Goal: Obtain resource: Obtain resource

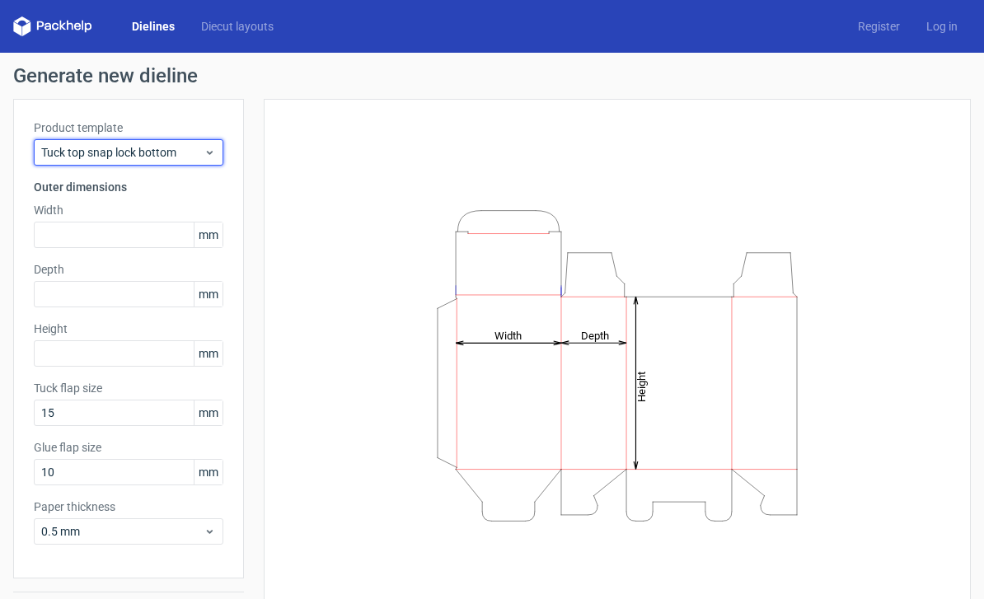
click at [198, 148] on span "Tuck top snap lock bottom" at bounding box center [122, 152] width 162 height 16
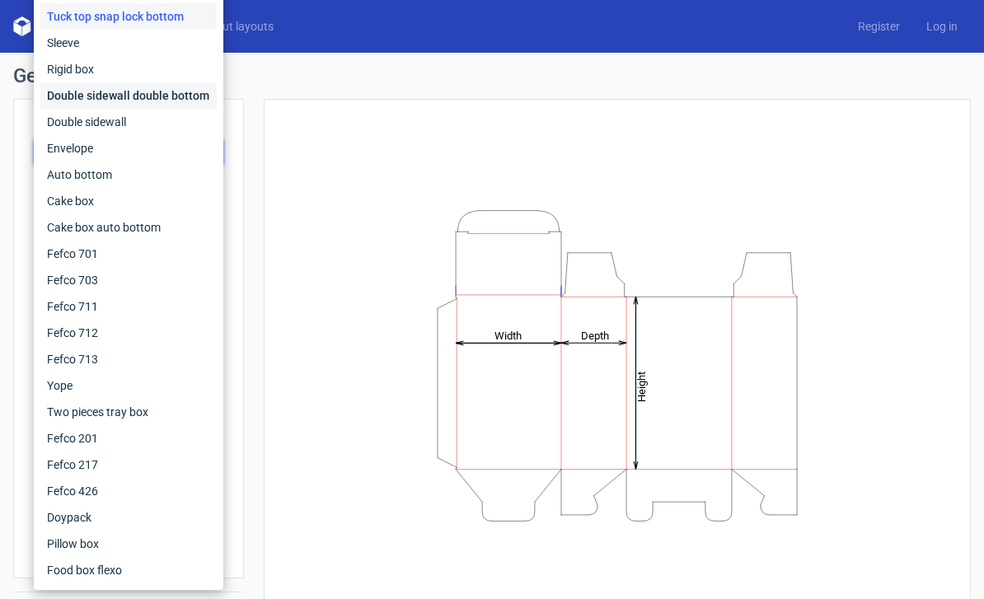
click at [166, 96] on div "Double sidewall double bottom" at bounding box center [128, 95] width 176 height 26
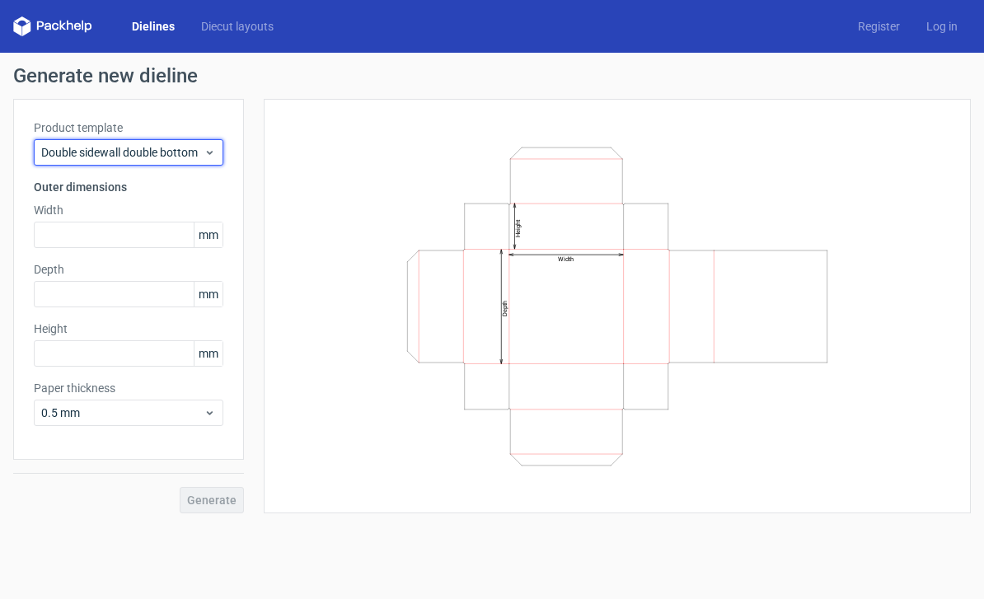
click at [193, 148] on span "Double sidewall double bottom" at bounding box center [122, 152] width 162 height 16
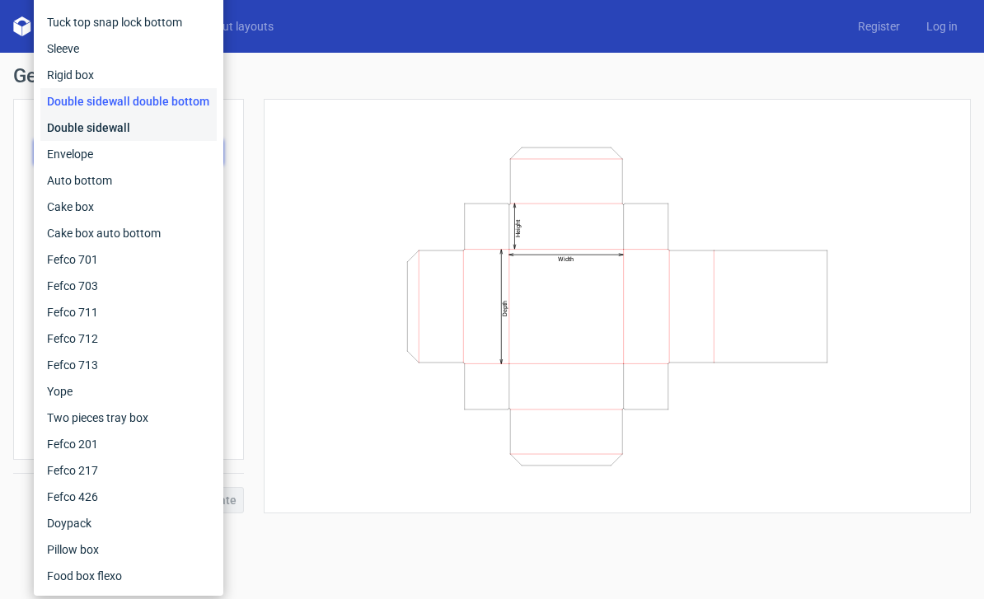
click at [166, 138] on div "Double sidewall" at bounding box center [128, 128] width 176 height 26
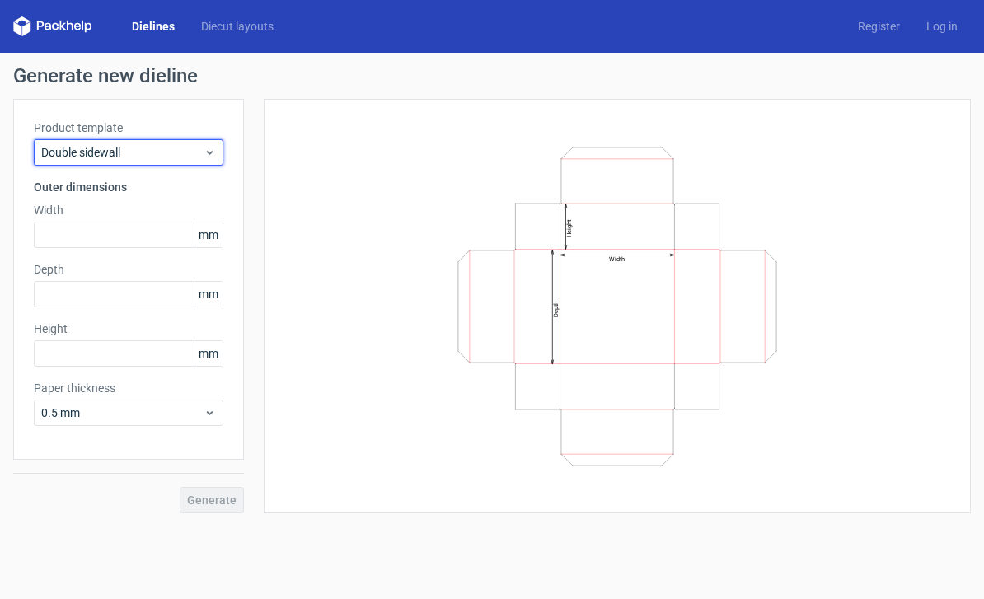
click at [153, 152] on span "Double sidewall" at bounding box center [122, 152] width 162 height 16
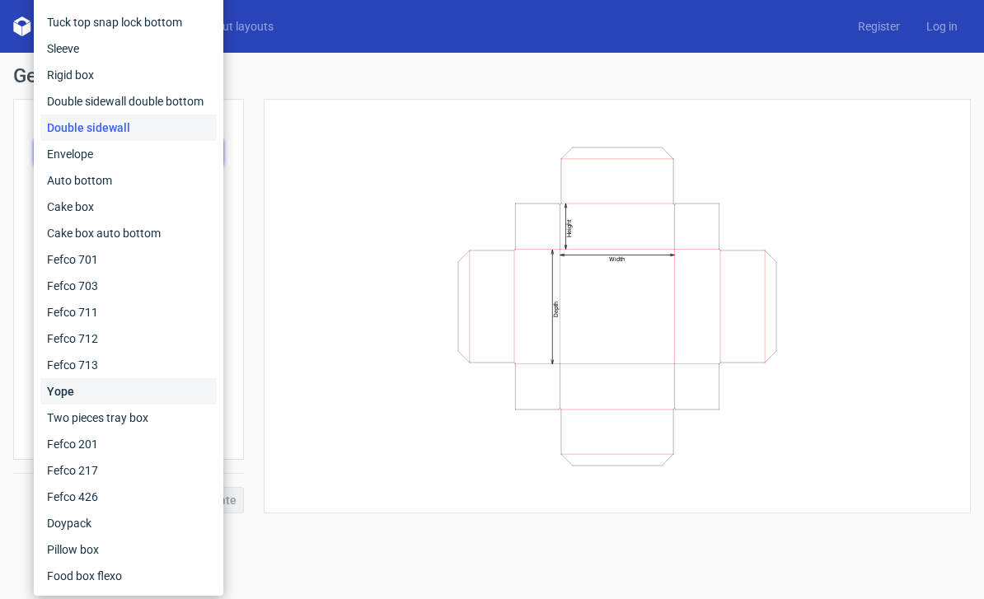
click at [133, 395] on div "Yope" at bounding box center [128, 391] width 176 height 26
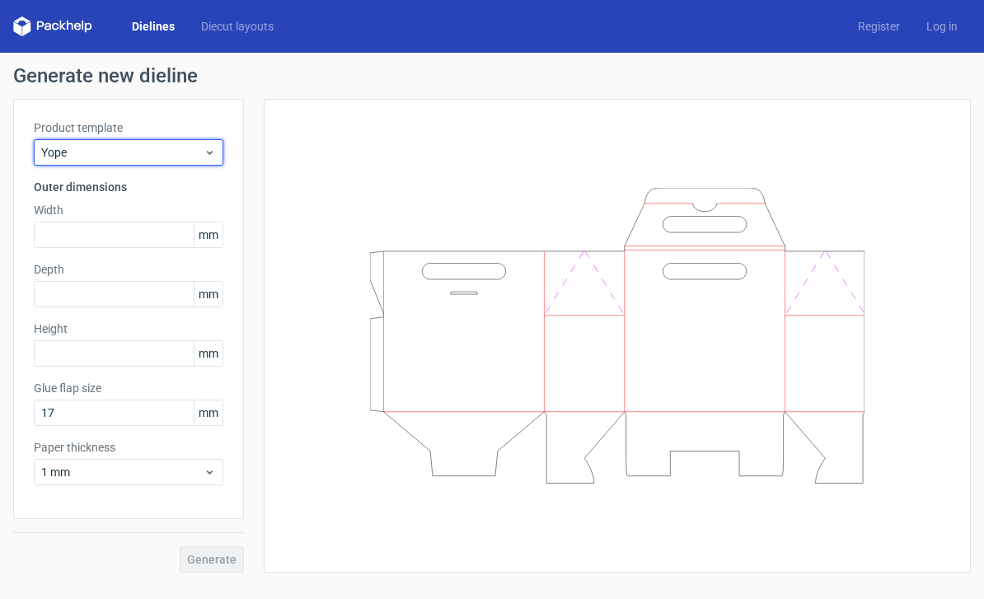
click at [195, 150] on span "Yope" at bounding box center [122, 152] width 162 height 16
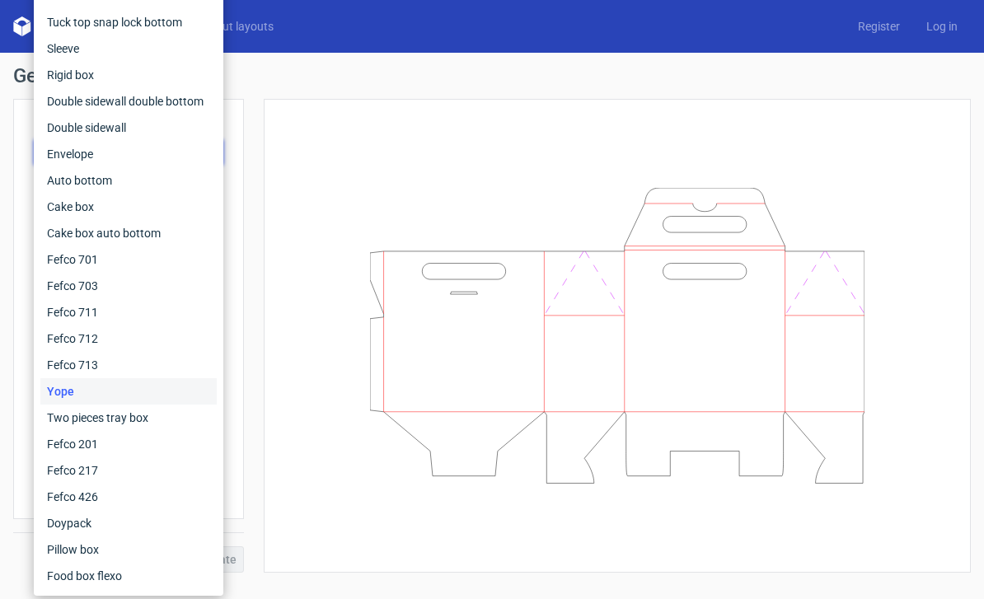
click at [185, 22] on div "Tuck top snap lock bottom" at bounding box center [128, 22] width 176 height 26
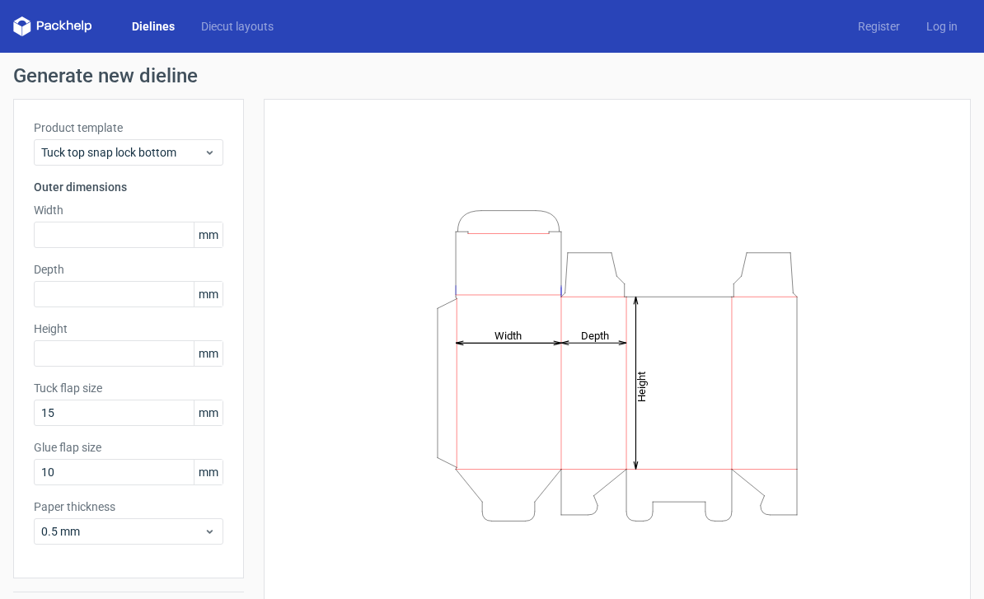
click at [378, 594] on div "Height Depth Width" at bounding box center [617, 365] width 666 height 492
click at [125, 246] on input "text" at bounding box center [128, 235] width 189 height 26
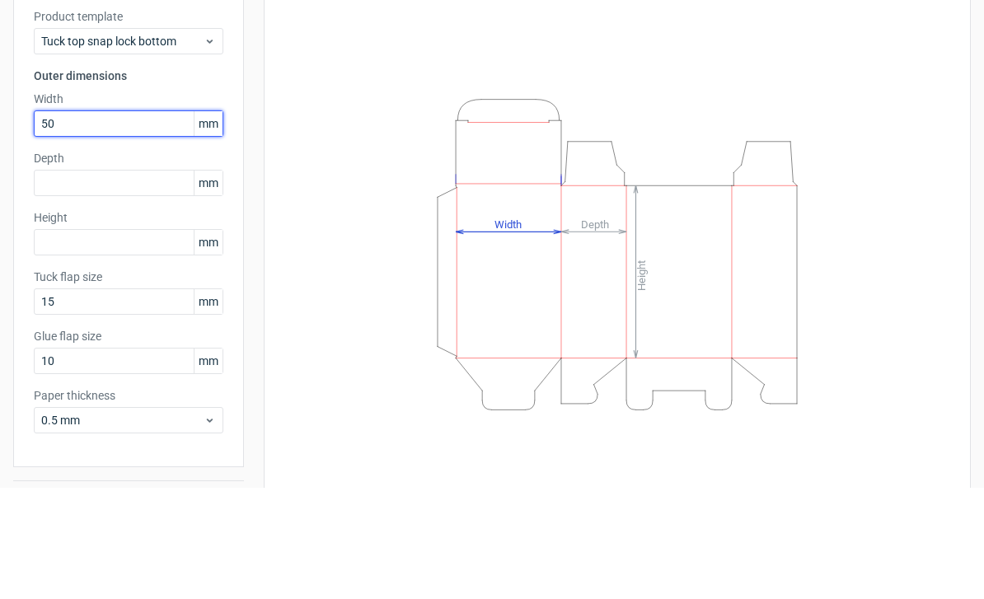
type input "500"
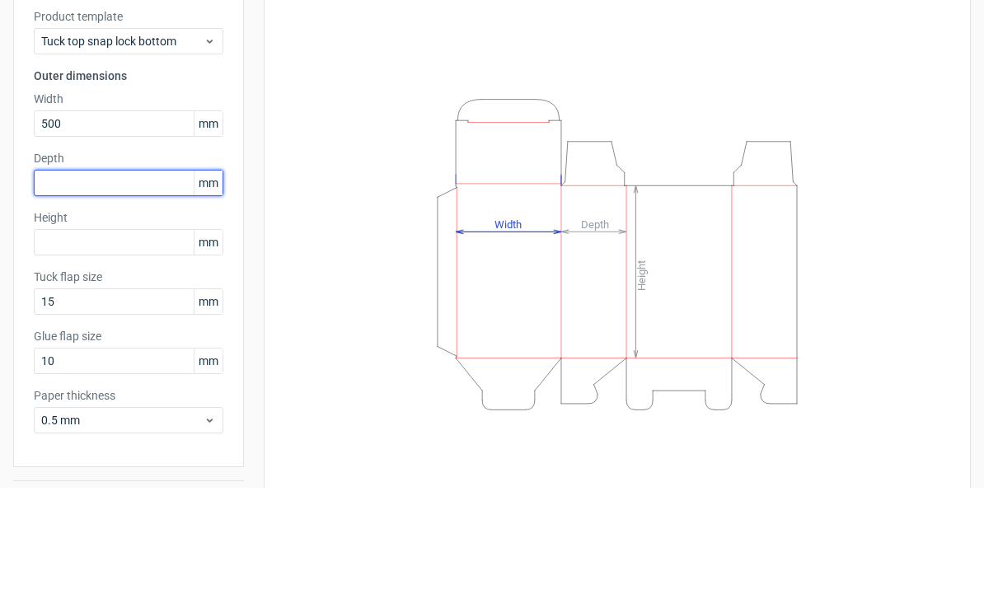
click at [139, 281] on input "text" at bounding box center [128, 294] width 189 height 26
type input "80"
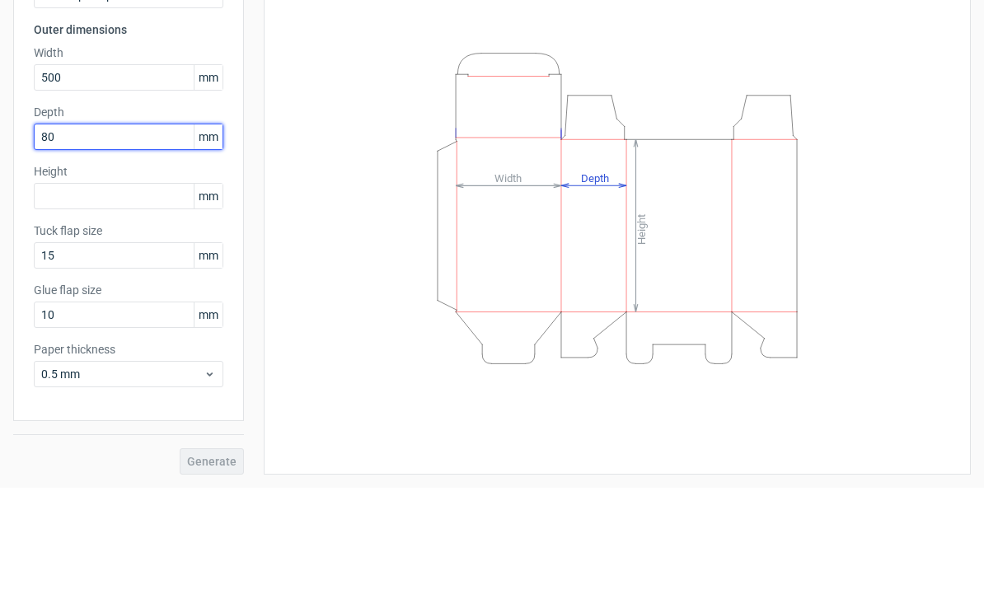
scroll to position [46, 0]
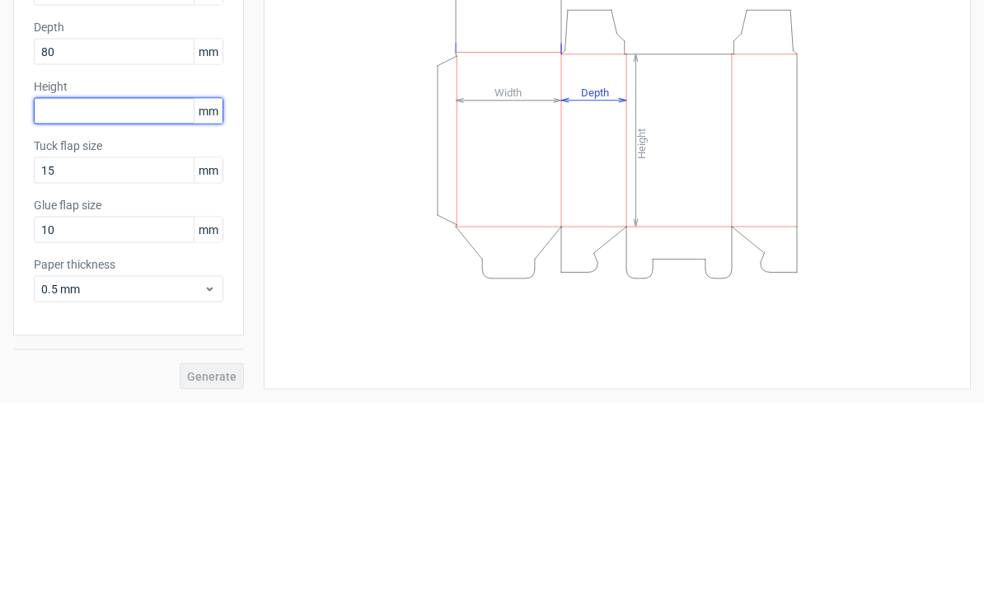
click at [136, 294] on input "text" at bounding box center [128, 307] width 189 height 26
type input "700"
click at [329, 182] on div "Height Depth Width" at bounding box center [617, 319] width 666 height 492
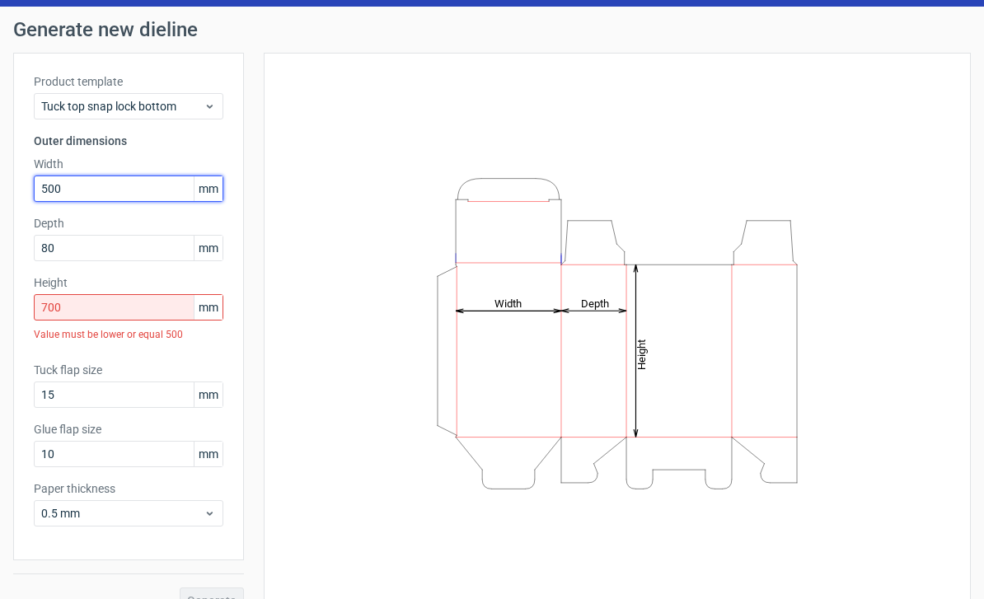
click at [46, 186] on input "500" at bounding box center [128, 188] width 189 height 26
type input "700"
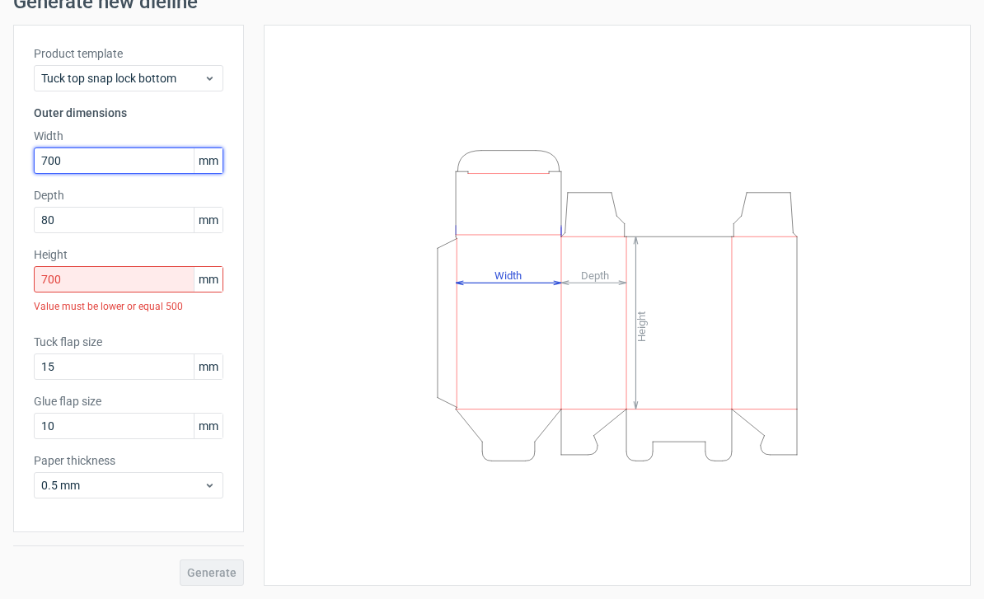
scroll to position [74, 0]
click at [388, 166] on icon "Height Depth Width" at bounding box center [617, 306] width 494 height 330
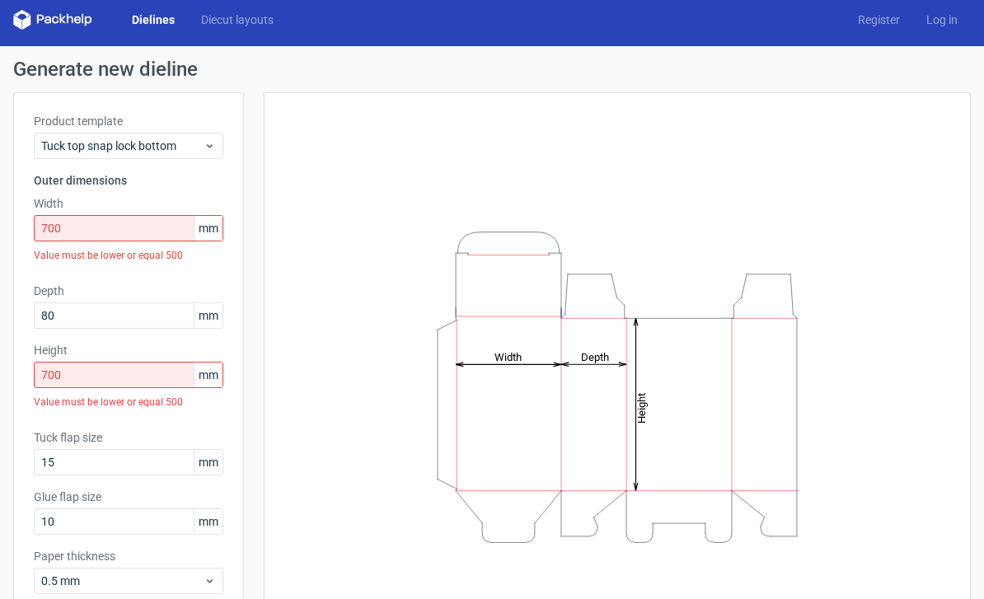
scroll to position [5, 0]
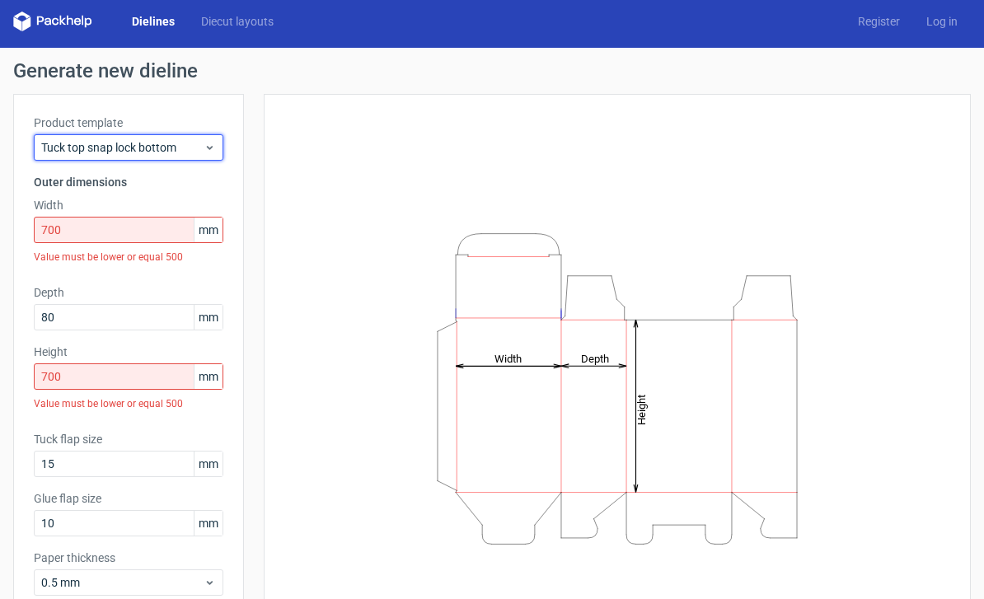
click at [197, 155] on span "Tuck top snap lock bottom" at bounding box center [122, 147] width 162 height 16
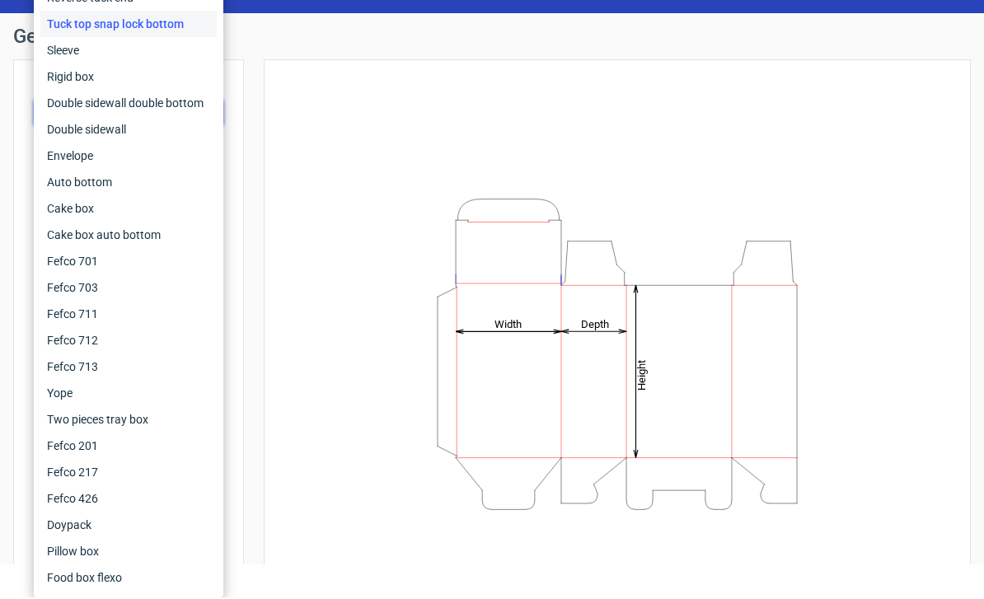
scroll to position [0, 0]
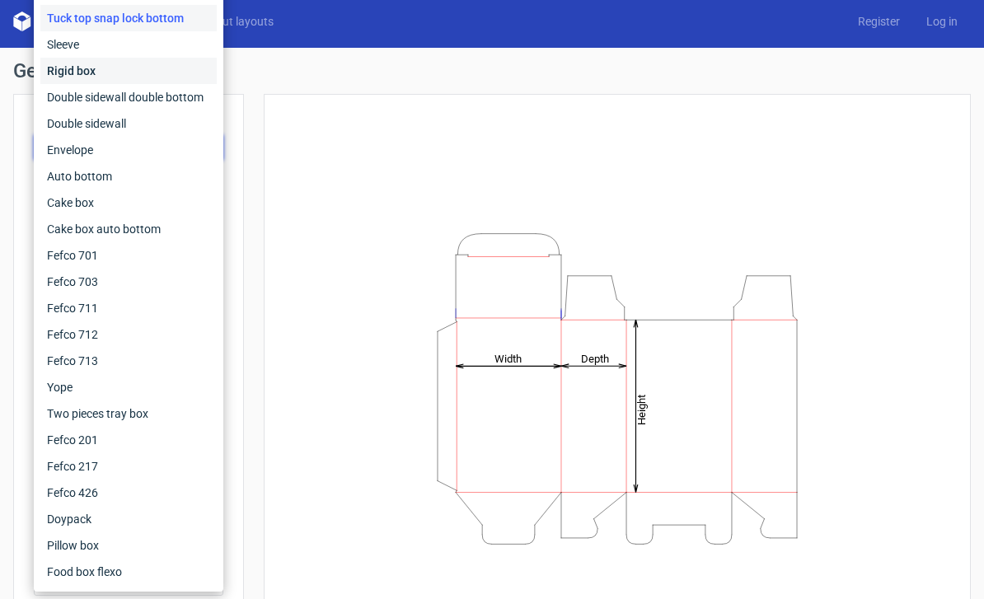
click at [96, 62] on div "Rigid box" at bounding box center [128, 71] width 176 height 26
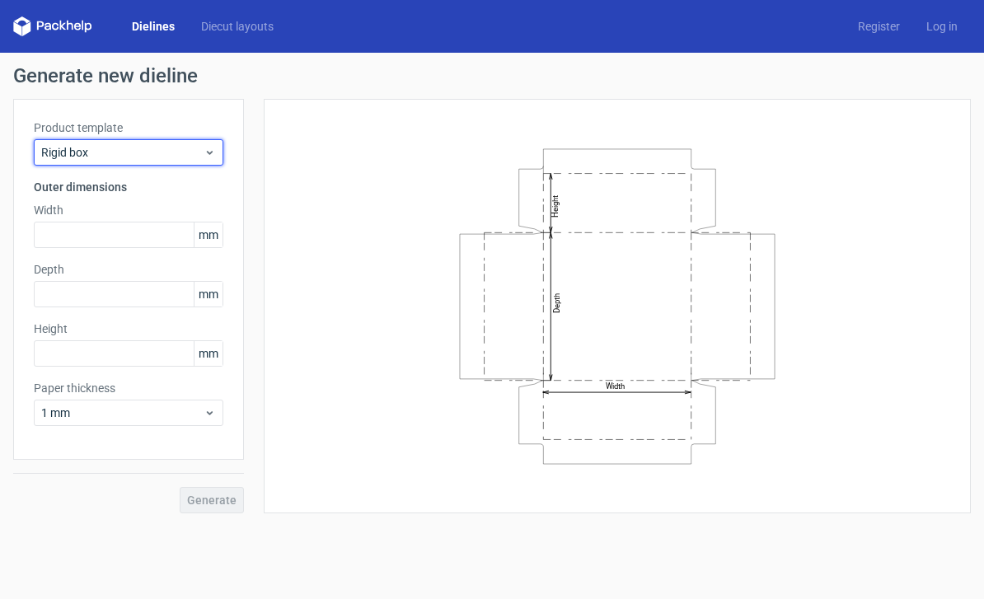
click at [191, 161] on div "Rigid box" at bounding box center [128, 152] width 189 height 26
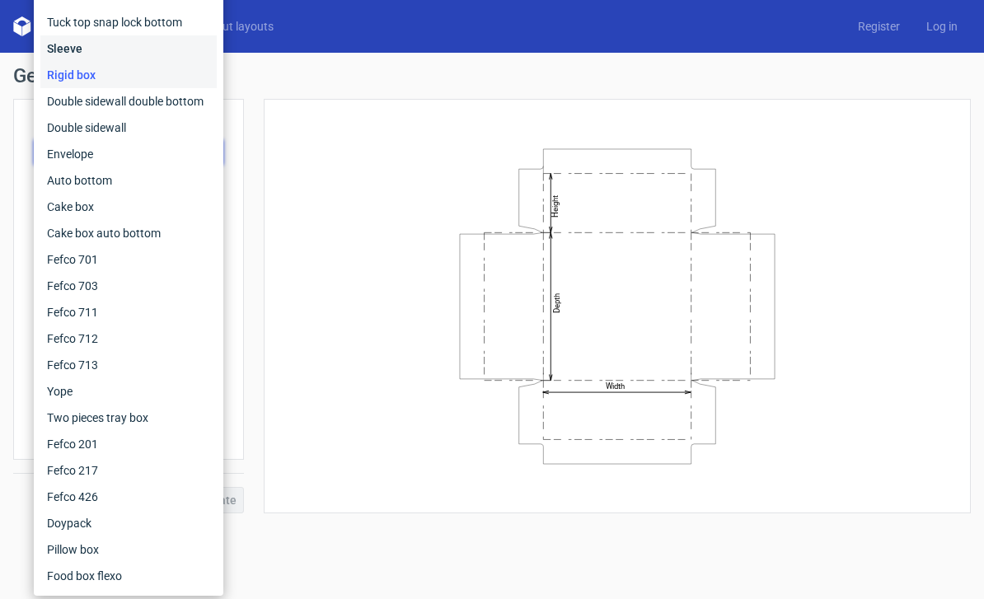
click at [152, 44] on div "Sleeve" at bounding box center [128, 48] width 176 height 26
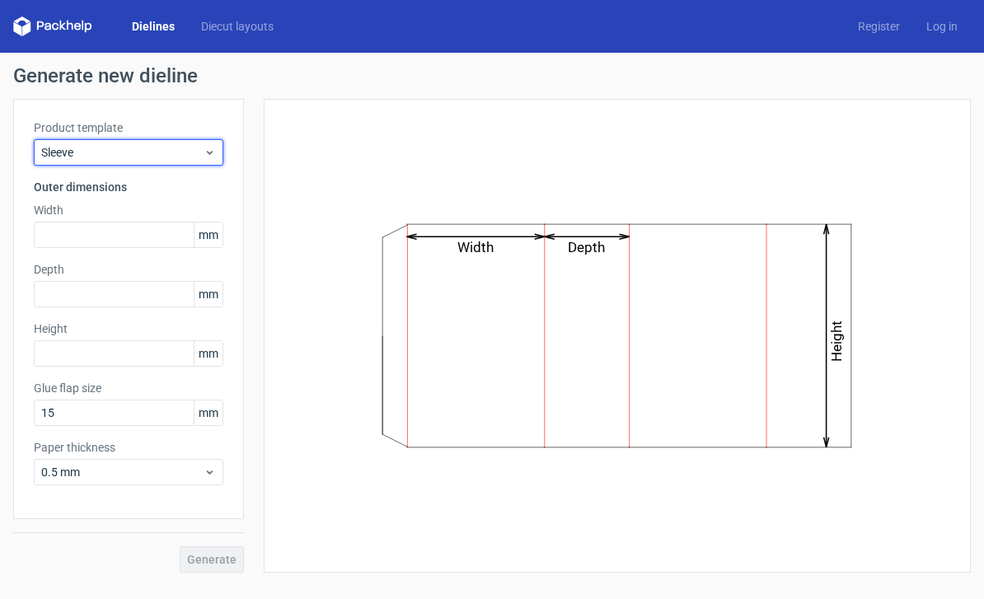
click at [150, 148] on span "Sleeve" at bounding box center [122, 152] width 162 height 16
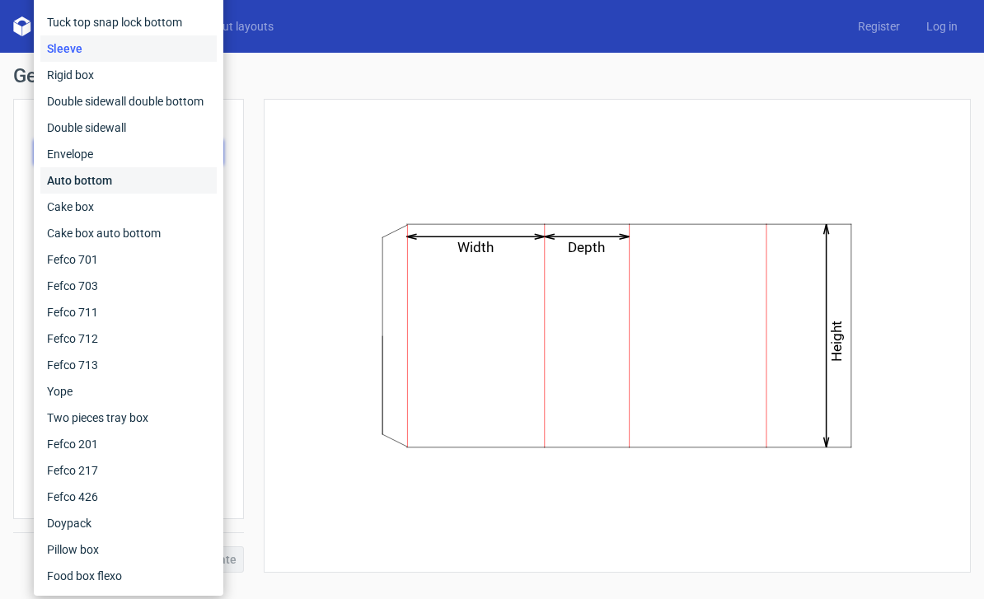
click at [128, 180] on div "Auto bottom" at bounding box center [128, 180] width 176 height 26
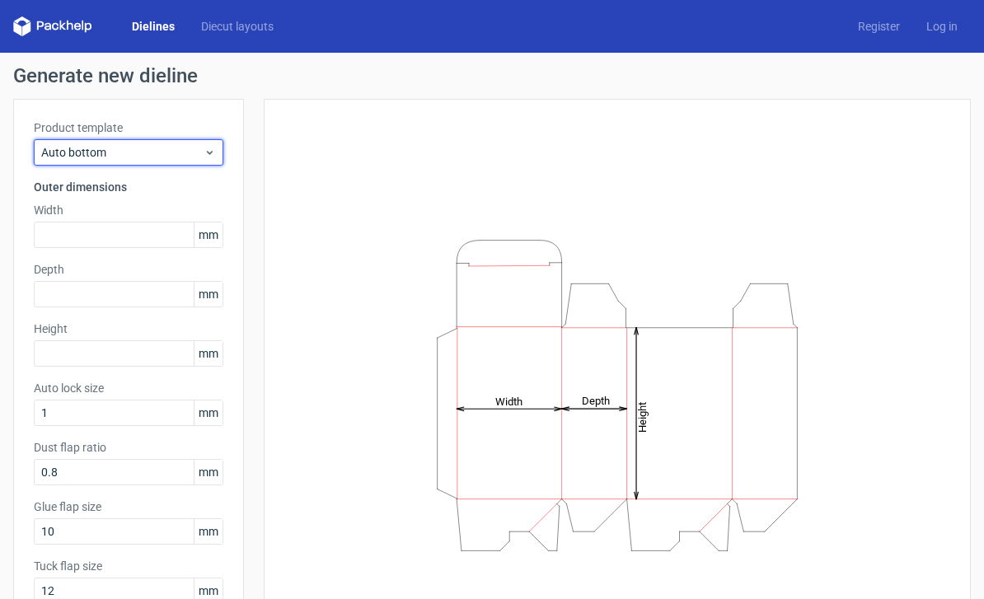
click at [186, 157] on span "Auto bottom" at bounding box center [122, 152] width 162 height 16
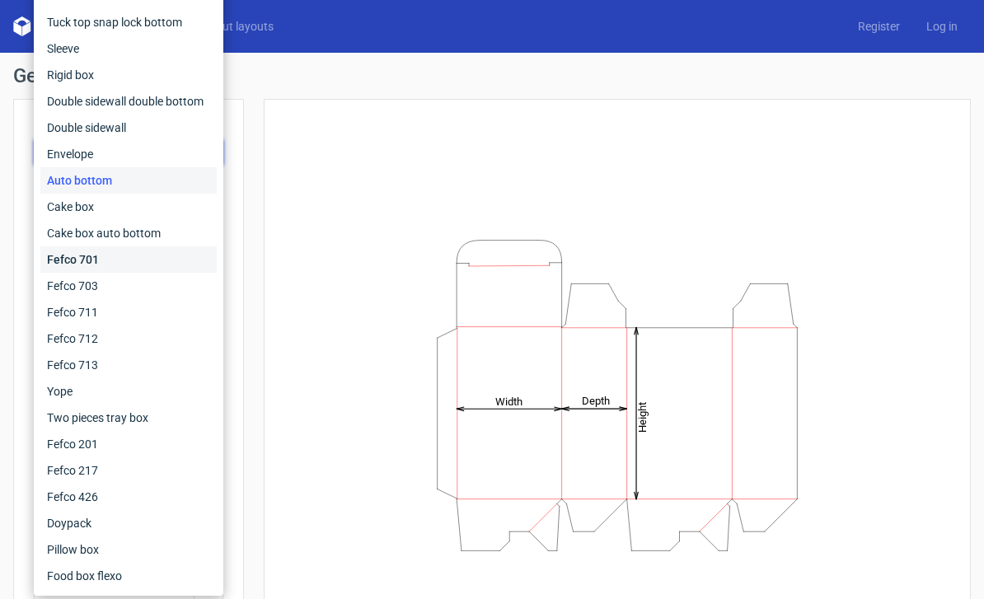
click at [124, 256] on div "Fefco 701" at bounding box center [128, 259] width 176 height 26
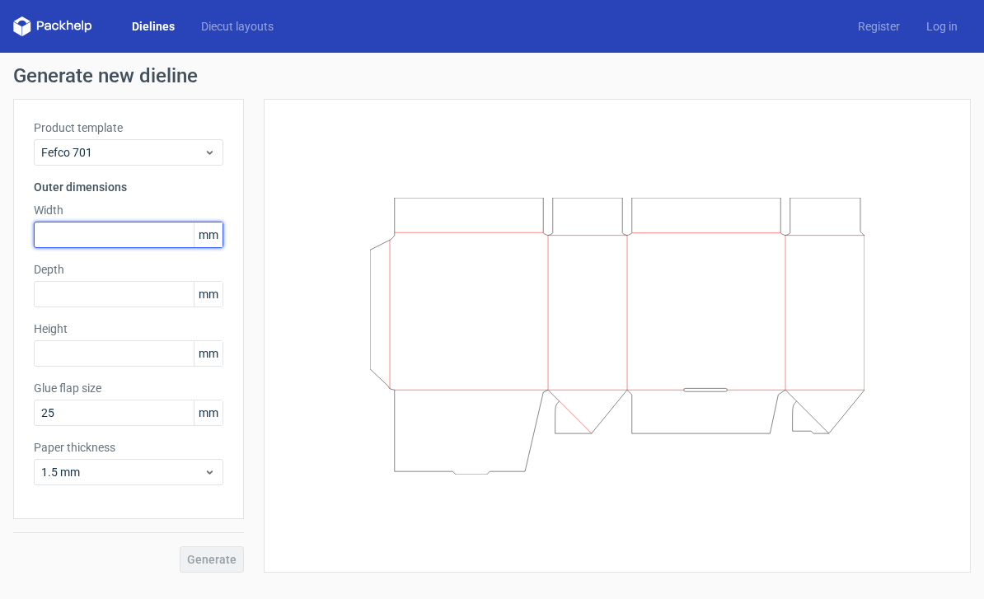
click at [146, 241] on input "text" at bounding box center [128, 235] width 189 height 26
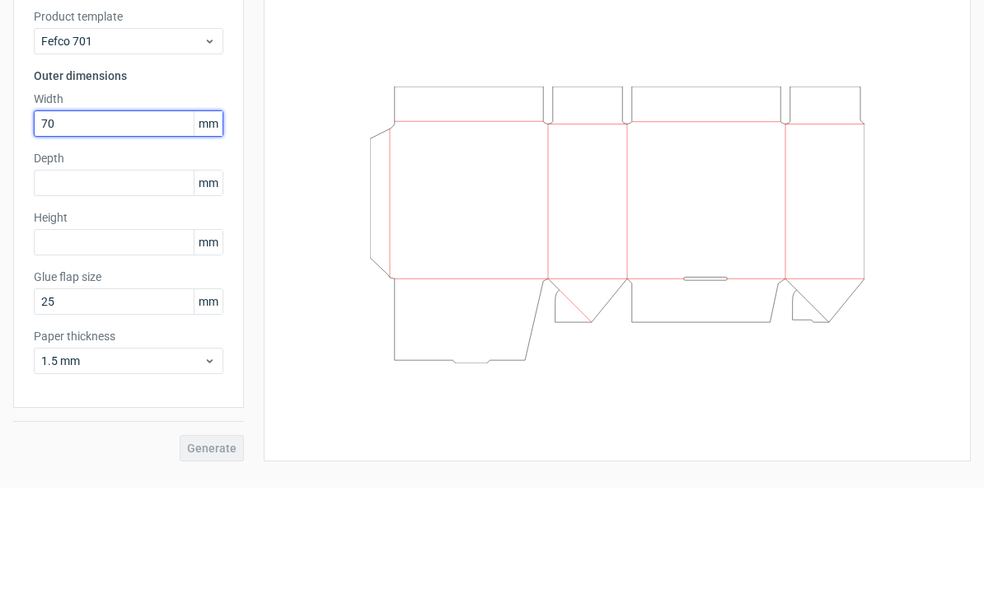
type input "700"
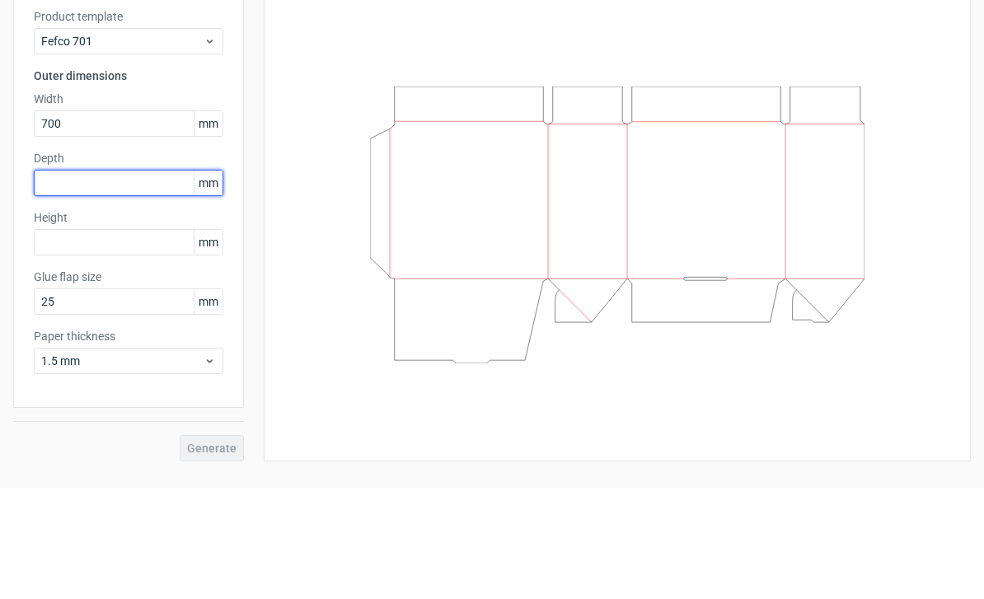
click at [153, 175] on div "Product template Fefco 701 Outer dimensions Width 700 mm Depth mm Height mm Glu…" at bounding box center [128, 309] width 231 height 420
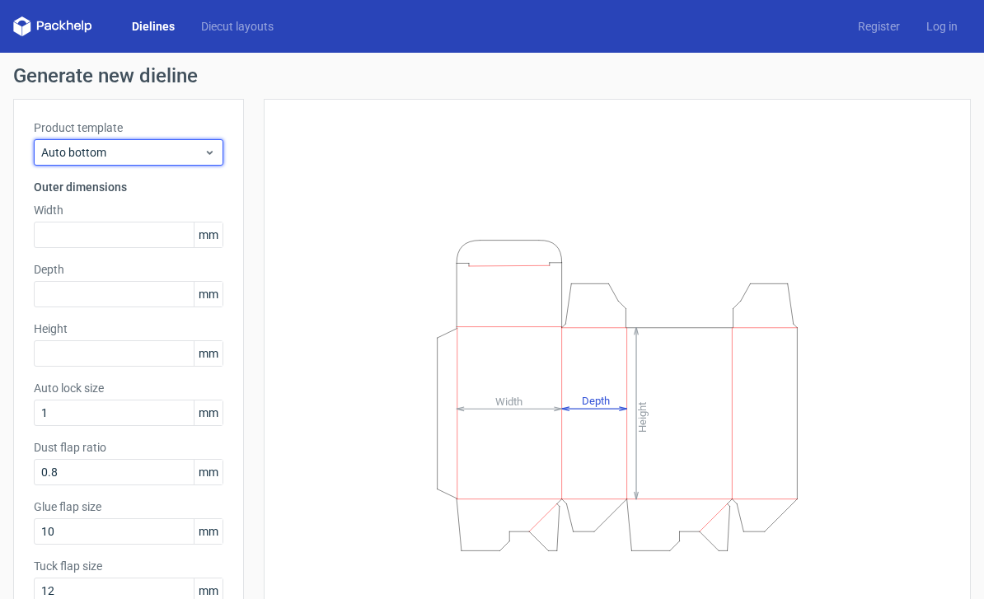
click at [182, 152] on span "Auto bottom" at bounding box center [122, 152] width 162 height 16
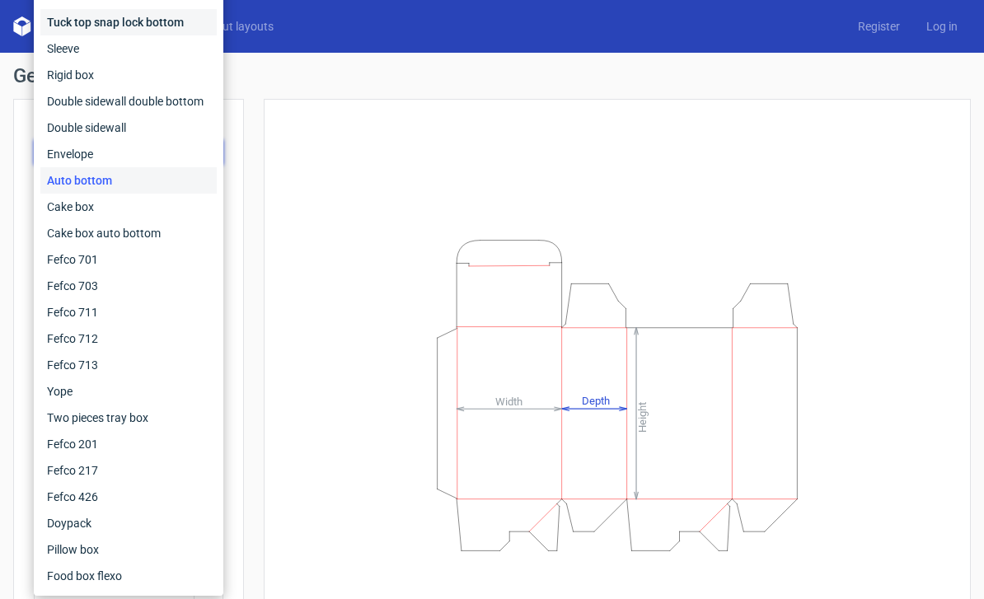
click at [168, 16] on div "Tuck top snap lock bottom" at bounding box center [128, 22] width 176 height 26
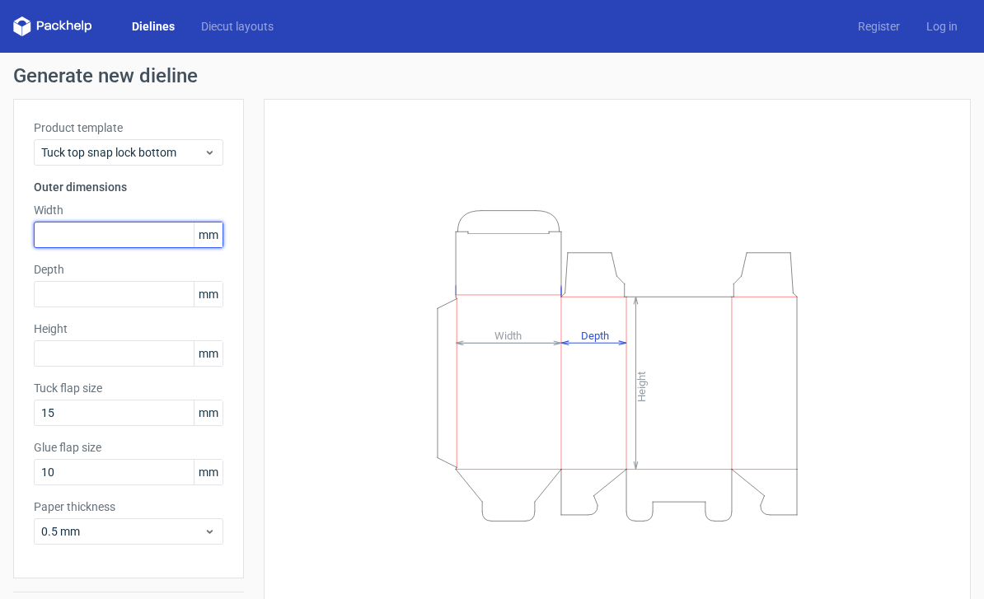
click at [120, 236] on input "text" at bounding box center [128, 235] width 189 height 26
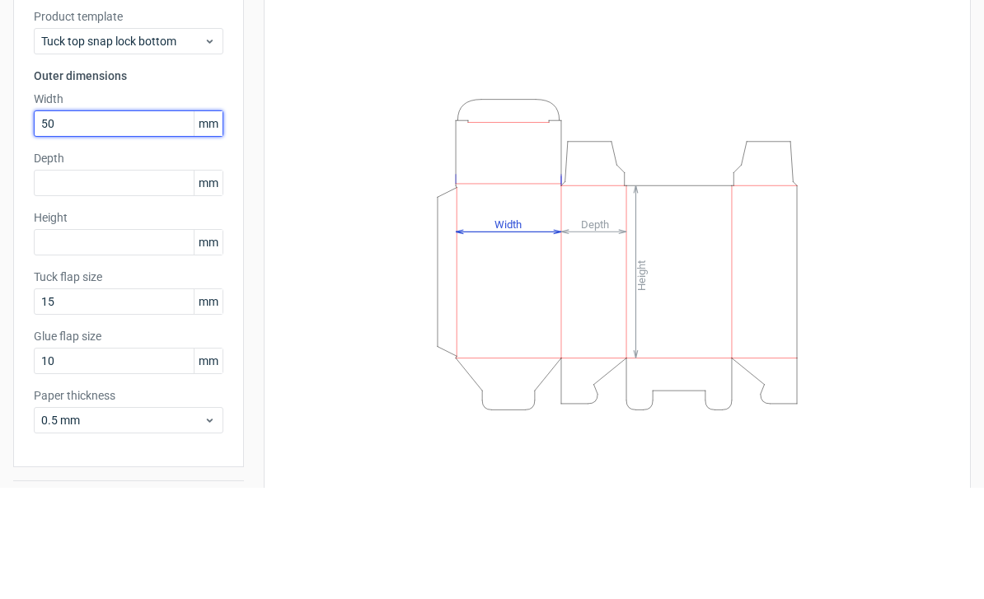
type input "500"
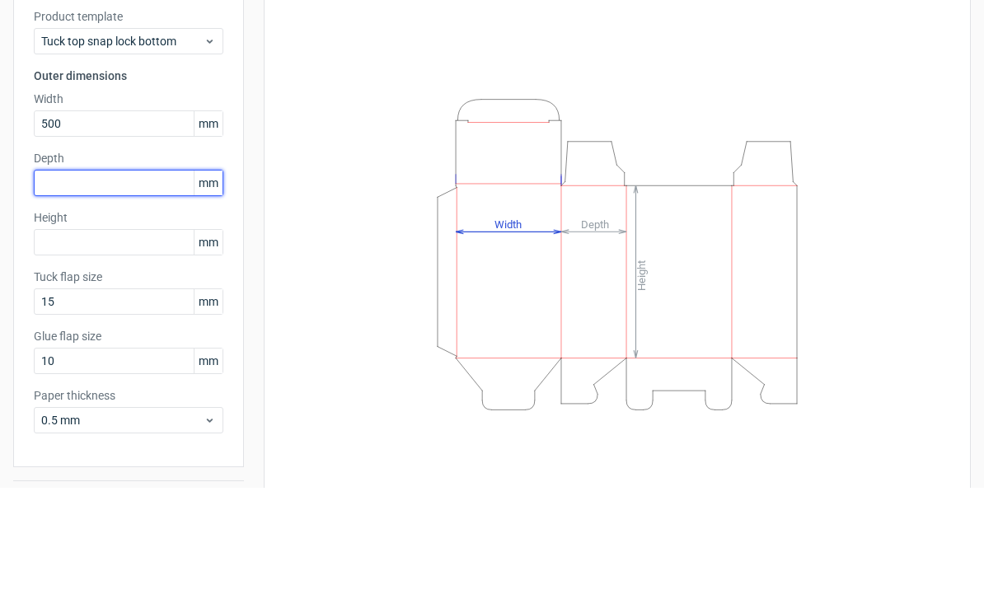
click at [142, 281] on input "text" at bounding box center [128, 294] width 189 height 26
type input "80"
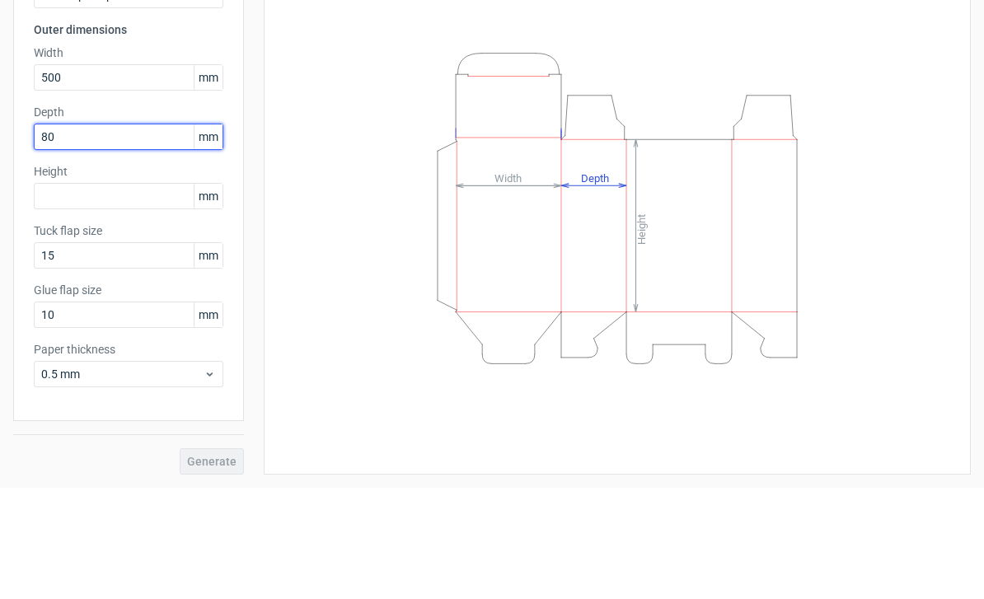
scroll to position [46, 0]
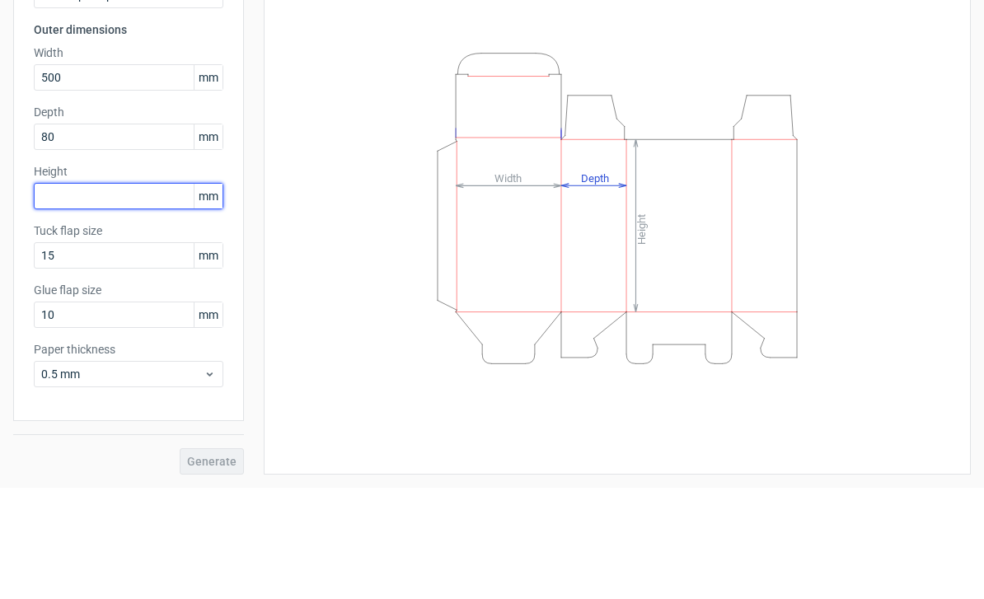
click at [153, 294] on input "text" at bounding box center [128, 307] width 189 height 26
type input "500"
